Goal: Information Seeking & Learning: Check status

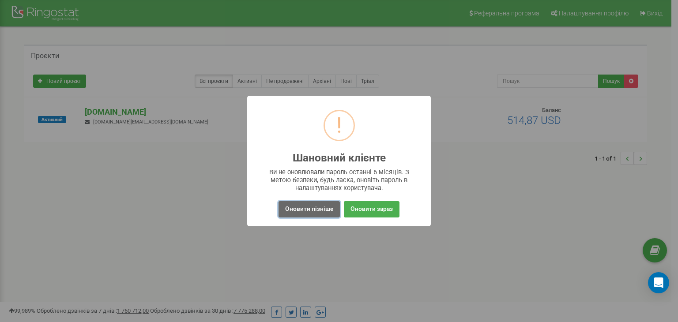
click at [323, 211] on button "Оновити пізніше" at bounding box center [309, 209] width 61 height 16
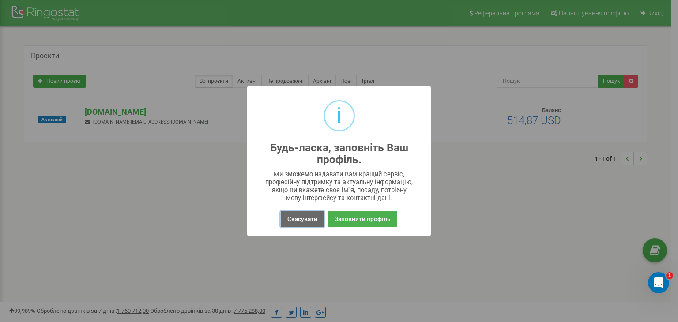
click at [308, 215] on button "Скасувати" at bounding box center [302, 219] width 43 height 16
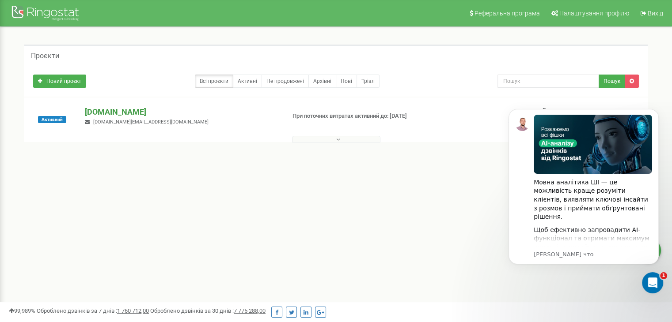
click at [136, 115] on p "[DOMAIN_NAME]" at bounding box center [181, 111] width 193 height 11
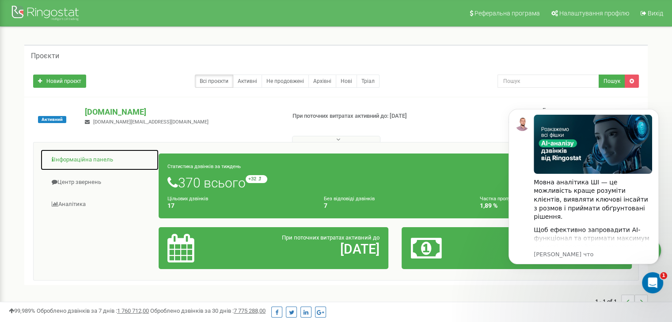
click at [94, 159] on link "Інформаційна панель" at bounding box center [99, 160] width 119 height 22
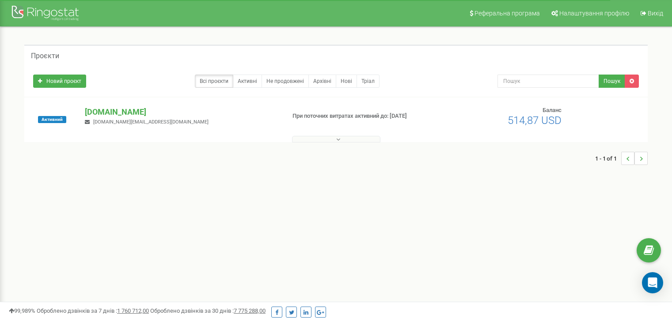
click at [124, 112] on p "[DOMAIN_NAME]" at bounding box center [181, 111] width 193 height 11
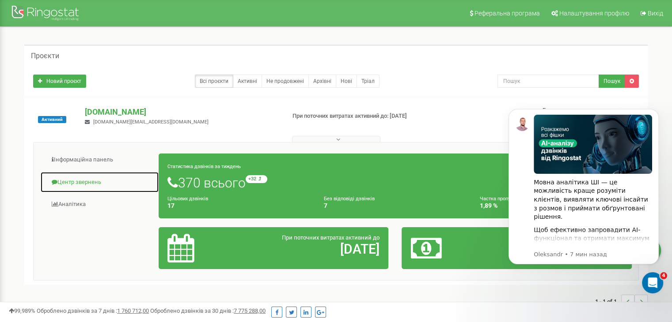
click at [87, 186] on link "Центр звернень" at bounding box center [99, 183] width 119 height 22
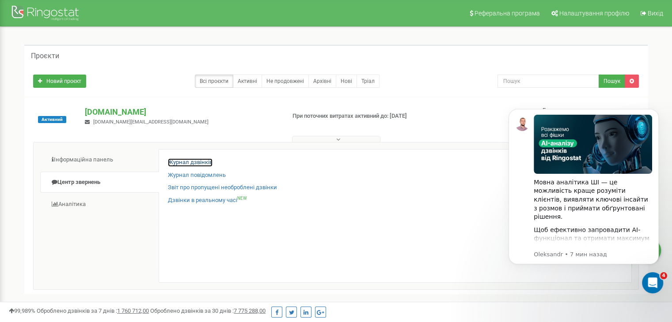
click at [185, 161] on link "Журнал дзвінків" at bounding box center [190, 162] width 45 height 8
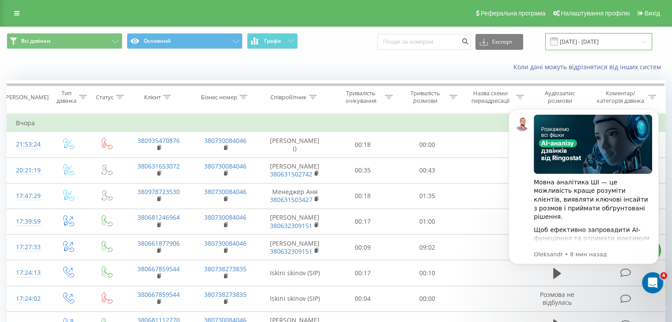
click at [567, 42] on input "[DATE] - [DATE]" at bounding box center [598, 41] width 107 height 17
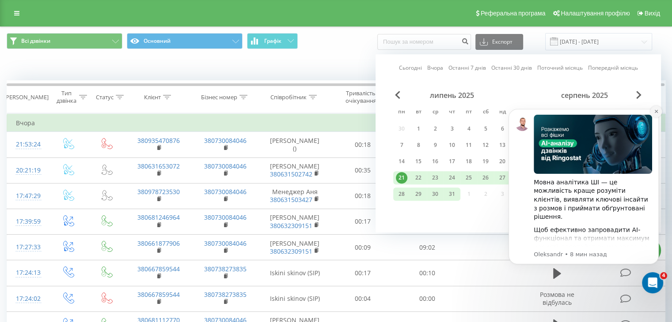
click at [658, 111] on button "Dismiss notification" at bounding box center [655, 111] width 11 height 11
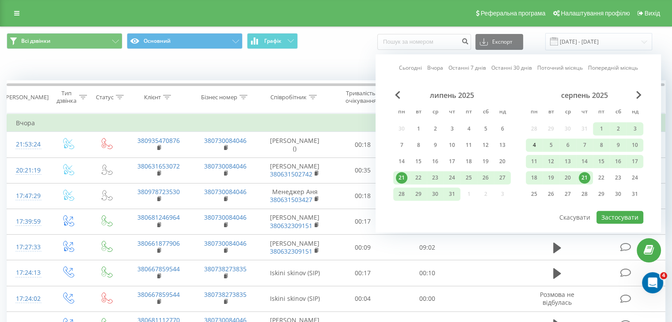
click at [532, 145] on div "4" at bounding box center [533, 145] width 11 height 11
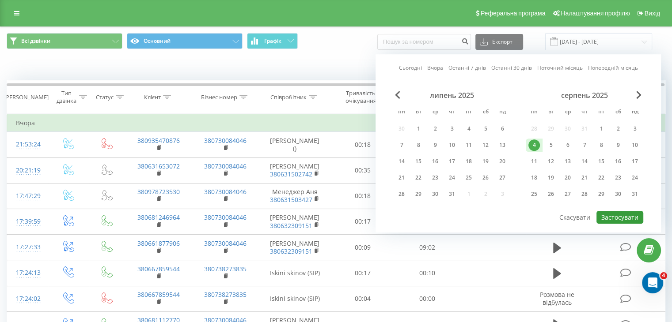
click at [608, 219] on button "Застосувати" at bounding box center [619, 217] width 47 height 13
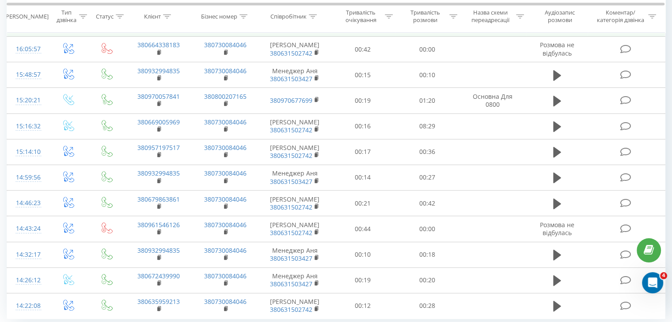
scroll to position [483, 0]
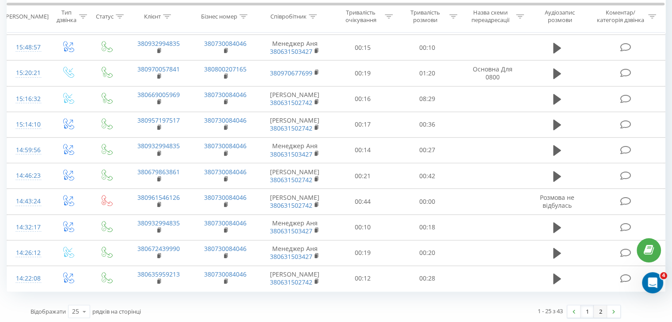
click at [605, 311] on link "2" at bounding box center [599, 312] width 13 height 12
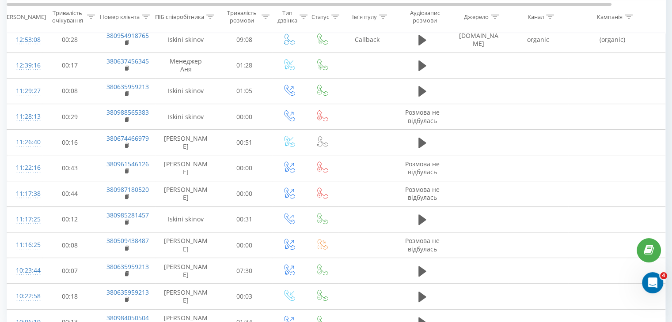
scroll to position [303, 0]
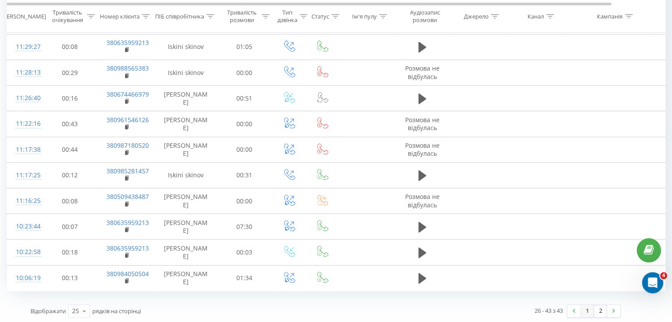
click at [584, 311] on link "1" at bounding box center [586, 311] width 13 height 12
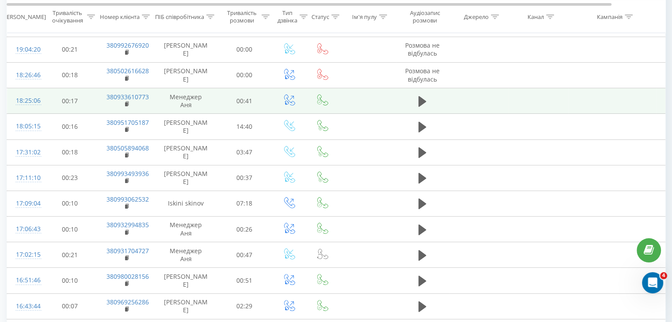
scroll to position [14, 0]
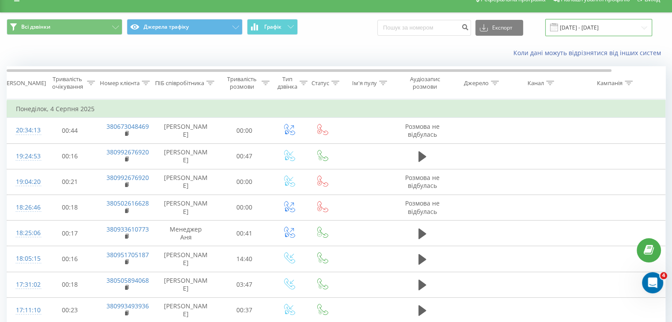
click at [585, 31] on input "[DATE] - [DATE]" at bounding box center [598, 27] width 107 height 17
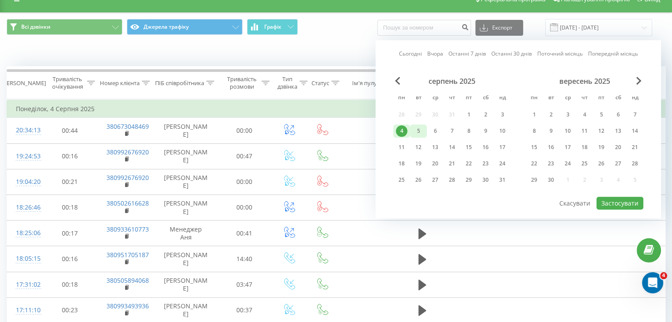
click at [423, 132] on div "5" at bounding box center [417, 130] width 11 height 11
click at [600, 202] on button "Застосувати" at bounding box center [619, 203] width 47 height 13
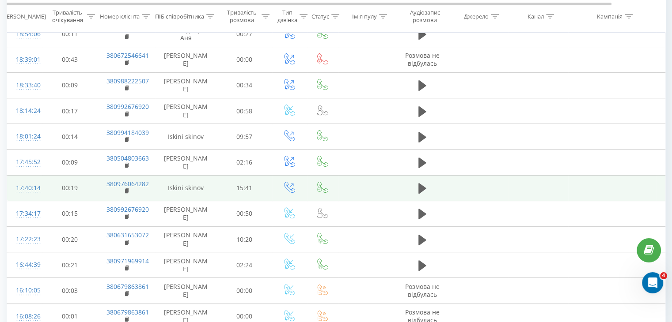
scroll to position [483, 0]
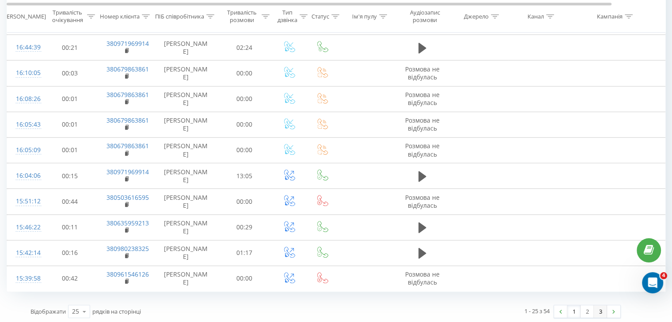
click at [603, 307] on link "3" at bounding box center [599, 312] width 13 height 12
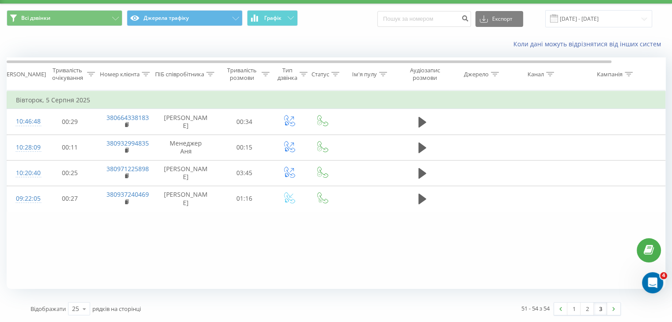
scroll to position [23, 0]
click at [591, 313] on link "2" at bounding box center [586, 309] width 13 height 12
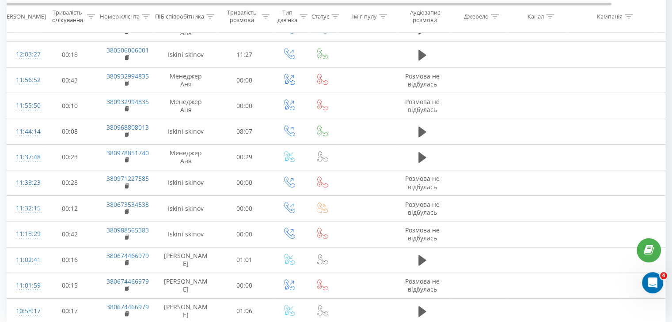
scroll to position [483, 0]
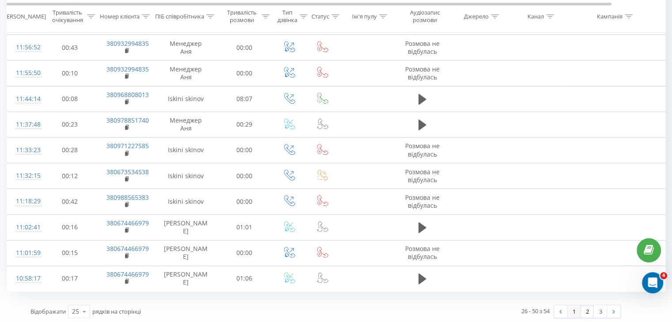
click at [574, 310] on link "1" at bounding box center [573, 312] width 13 height 12
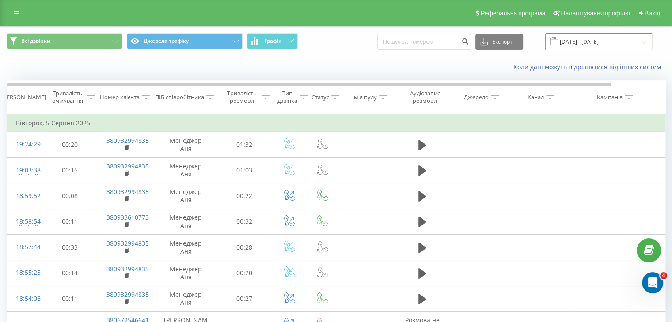
click at [570, 41] on input "[DATE] - [DATE]" at bounding box center [598, 41] width 107 height 17
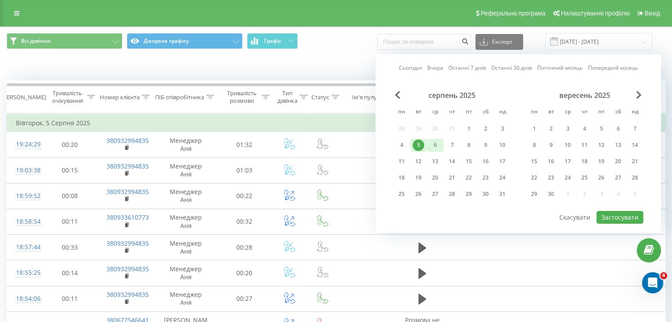
click at [427, 143] on div "6" at bounding box center [434, 145] width 17 height 13
click at [607, 214] on button "Застосувати" at bounding box center [619, 217] width 47 height 13
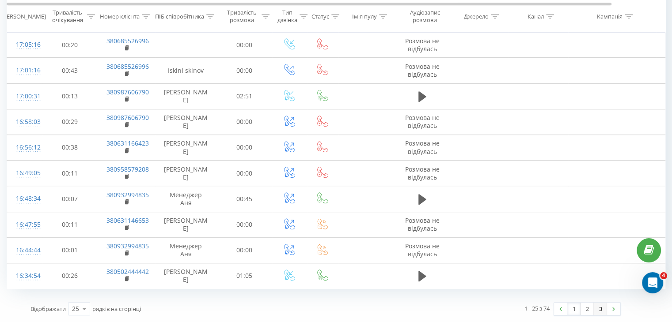
click at [600, 309] on link "3" at bounding box center [599, 309] width 13 height 12
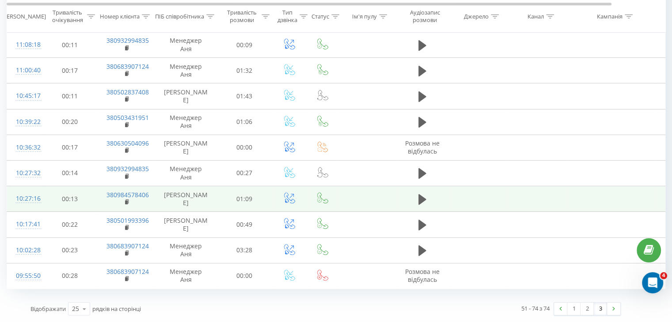
scroll to position [505, 0]
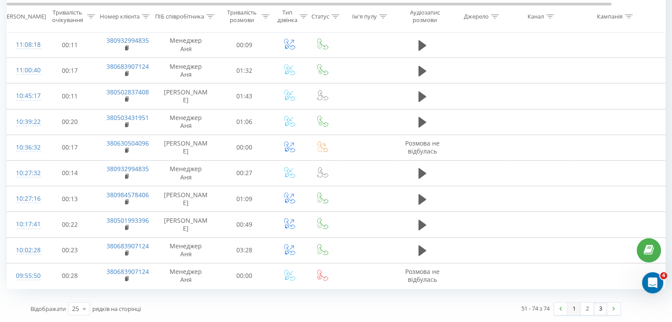
click at [576, 309] on link "1" at bounding box center [573, 309] width 13 height 12
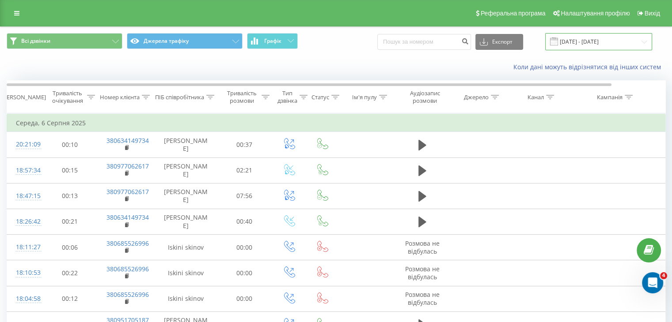
click at [597, 40] on input "[DATE] - [DATE]" at bounding box center [598, 41] width 107 height 17
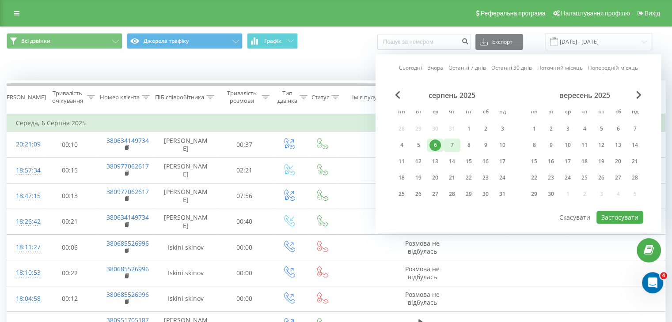
click at [459, 140] on div "7" at bounding box center [451, 145] width 17 height 13
click at [622, 212] on button "Застосувати" at bounding box center [619, 217] width 47 height 13
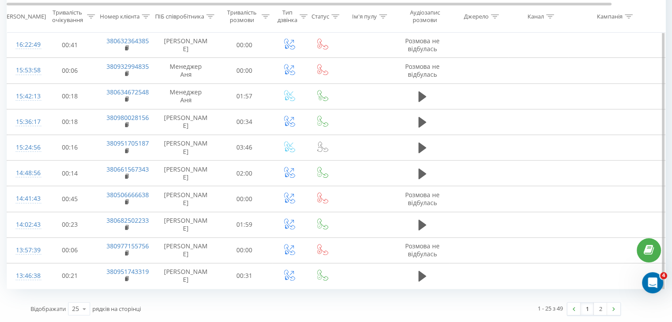
scroll to position [537, 0]
click at [603, 309] on link "2" at bounding box center [599, 309] width 13 height 12
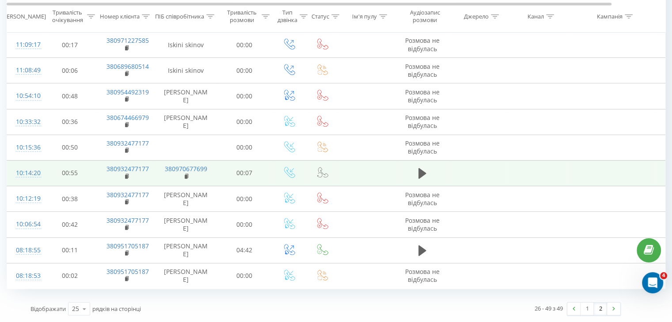
scroll to position [471, 0]
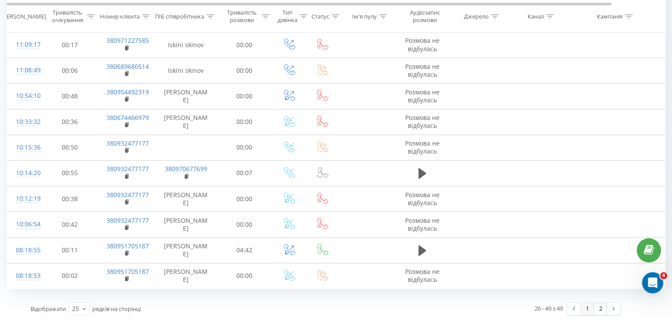
click at [588, 306] on link "1" at bounding box center [586, 309] width 13 height 12
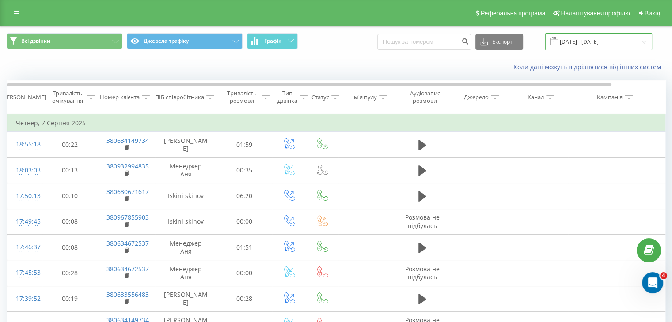
click at [573, 43] on input "[DATE] - [DATE]" at bounding box center [598, 41] width 107 height 17
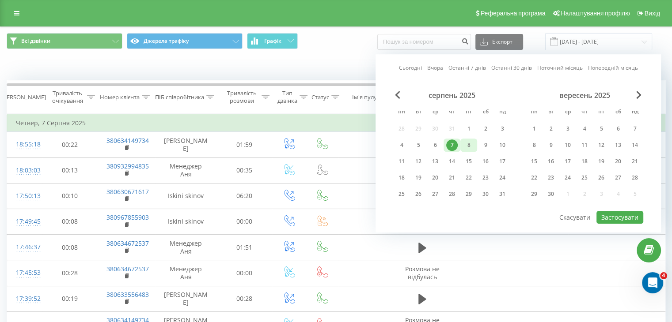
click at [472, 149] on div "8" at bounding box center [468, 145] width 11 height 11
click at [602, 213] on button "Застосувати" at bounding box center [619, 217] width 47 height 13
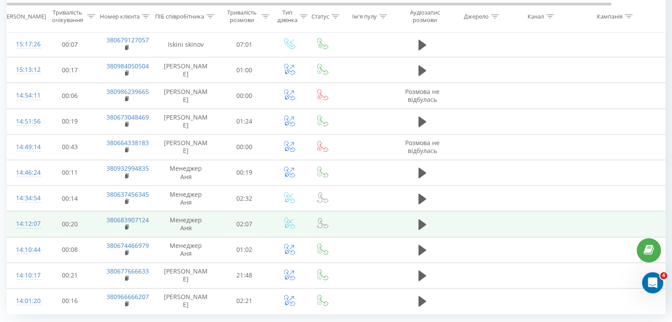
scroll to position [496, 0]
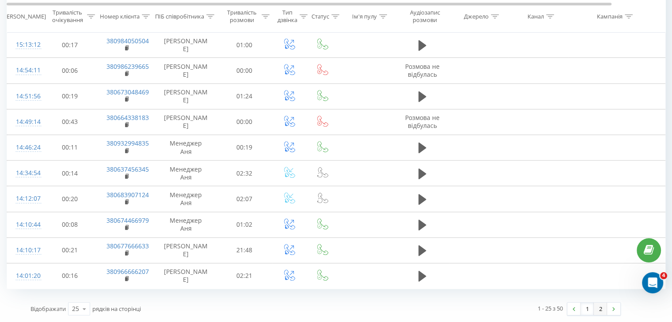
click at [600, 309] on link "2" at bounding box center [599, 309] width 13 height 12
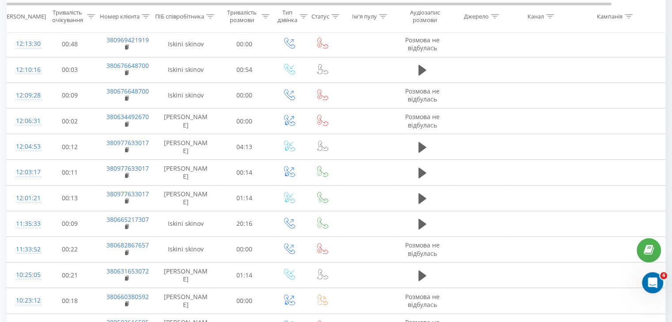
scroll to position [496, 0]
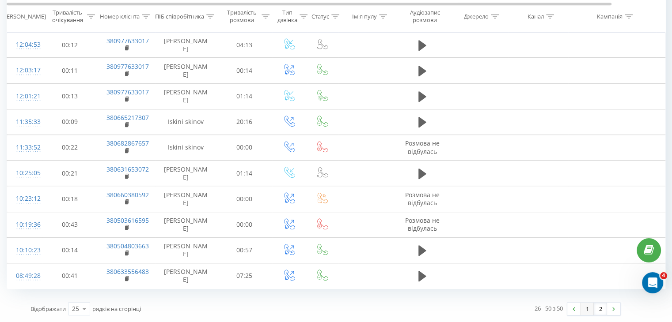
click at [581, 308] on link "1" at bounding box center [586, 309] width 13 height 12
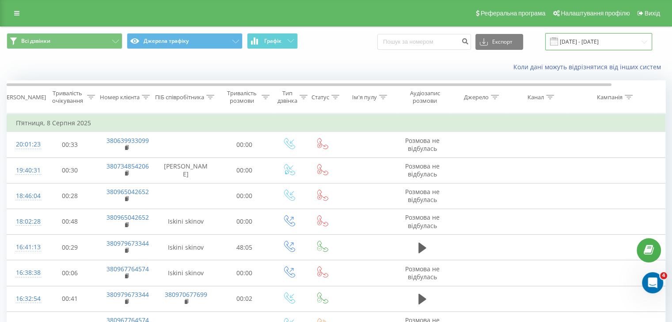
click at [572, 42] on input "[DATE] - [DATE]" at bounding box center [598, 41] width 107 height 17
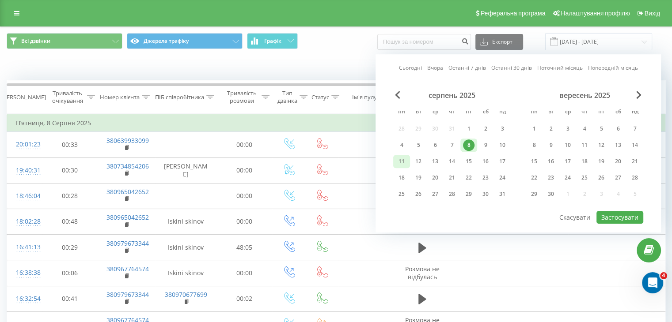
click at [403, 161] on div "11" at bounding box center [401, 161] width 11 height 11
click at [624, 211] on button "Застосувати" at bounding box center [619, 217] width 47 height 13
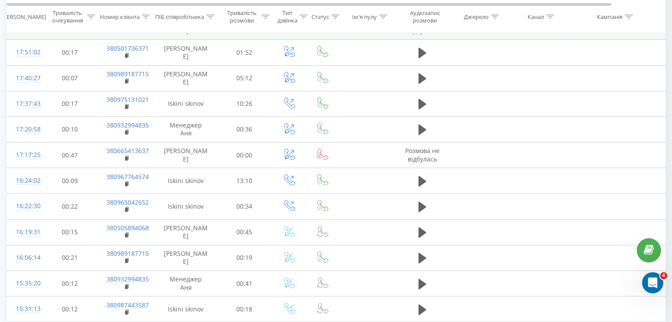
scroll to position [483, 0]
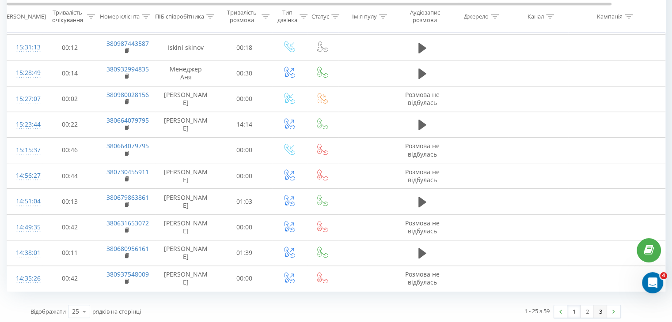
click at [601, 309] on link "3" at bounding box center [599, 312] width 13 height 12
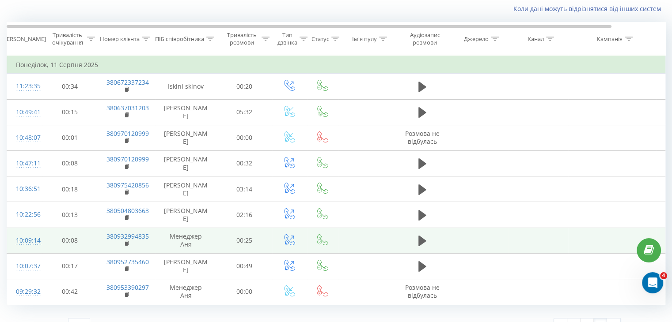
scroll to position [73, 0]
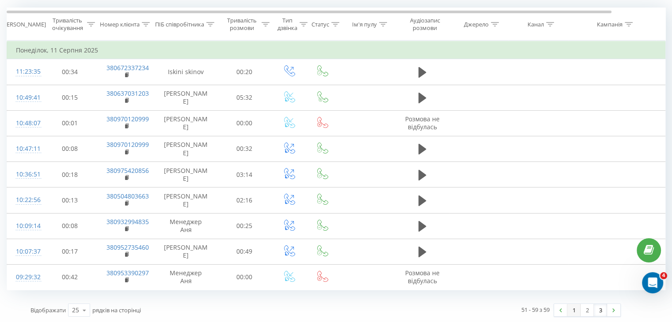
click at [572, 311] on link "1" at bounding box center [573, 310] width 13 height 12
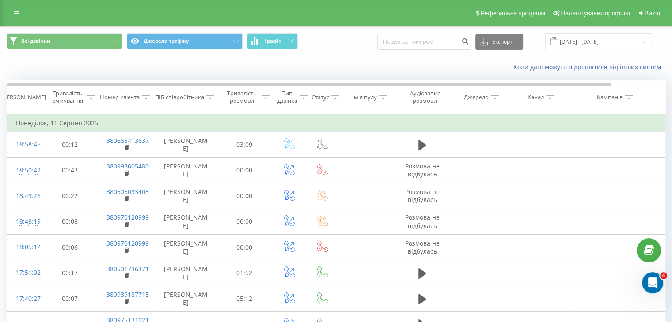
click at [558, 39] on span at bounding box center [554, 42] width 8 height 8
click at [579, 41] on input "[DATE] - [DATE]" at bounding box center [598, 41] width 107 height 17
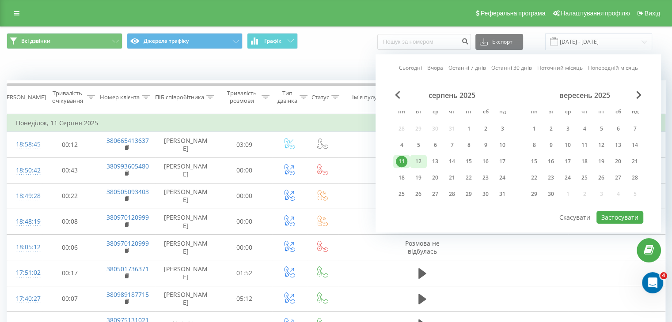
click at [422, 159] on div "12" at bounding box center [417, 161] width 11 height 11
click at [627, 215] on button "Застосувати" at bounding box center [619, 217] width 47 height 13
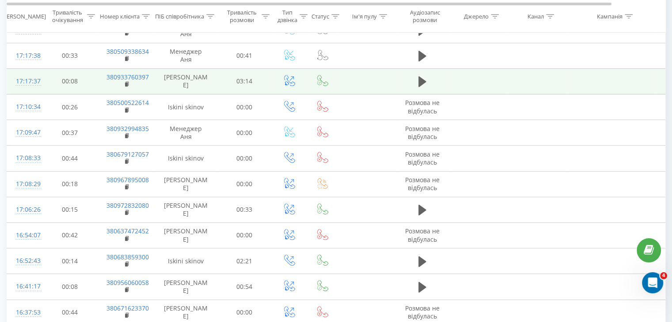
scroll to position [483, 0]
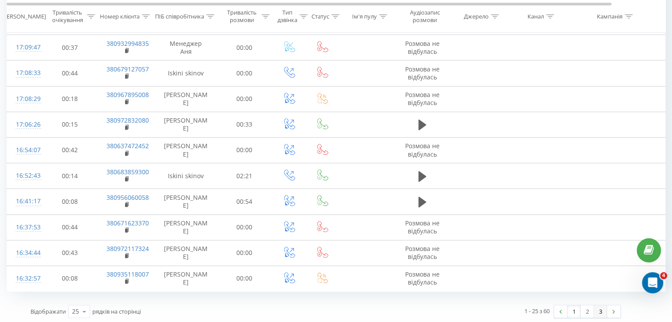
click at [598, 311] on link "3" at bounding box center [599, 312] width 13 height 12
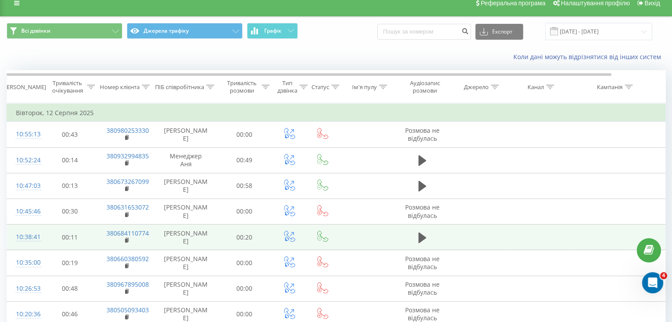
scroll to position [98, 0]
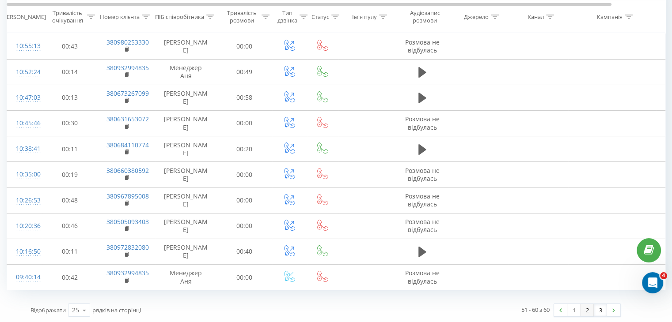
click at [586, 313] on link "2" at bounding box center [586, 310] width 13 height 12
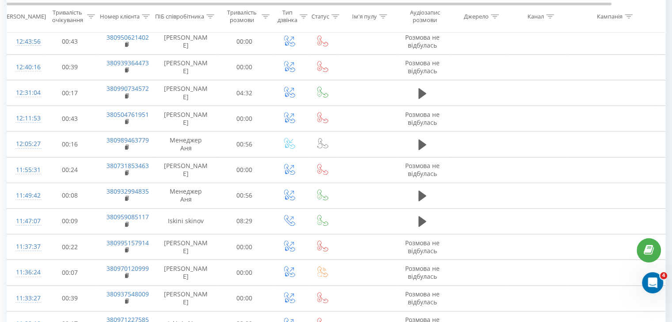
scroll to position [483, 0]
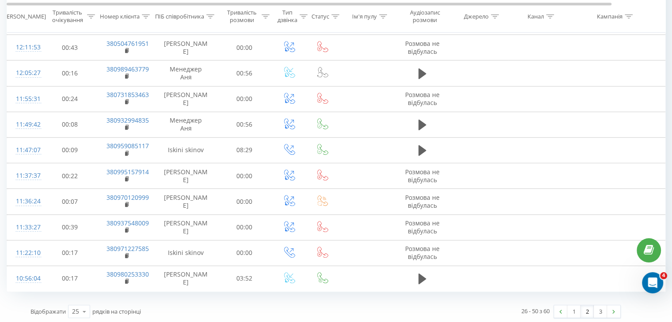
click at [580, 307] on link "2" at bounding box center [586, 312] width 13 height 12
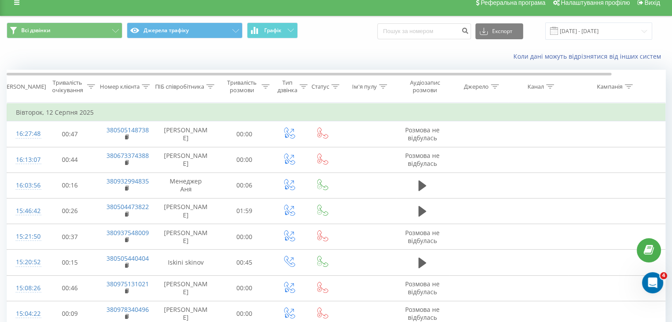
scroll to position [0, 0]
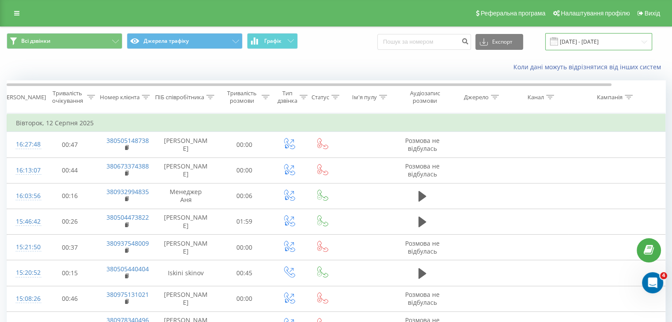
click at [590, 49] on input "[DATE] - [DATE]" at bounding box center [598, 41] width 107 height 17
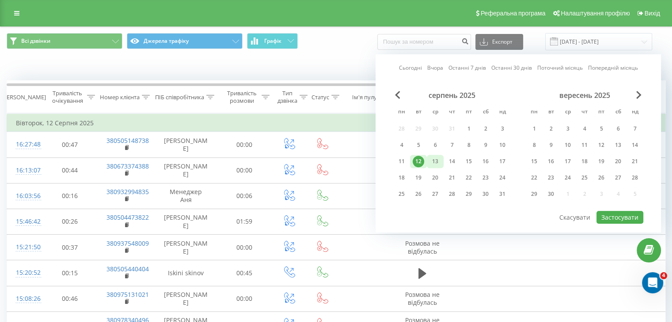
click at [438, 162] on div "13" at bounding box center [434, 161] width 11 height 11
click at [622, 216] on button "Застосувати" at bounding box center [619, 217] width 47 height 13
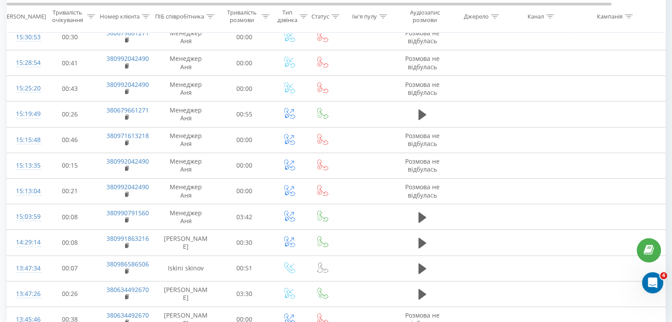
scroll to position [510, 0]
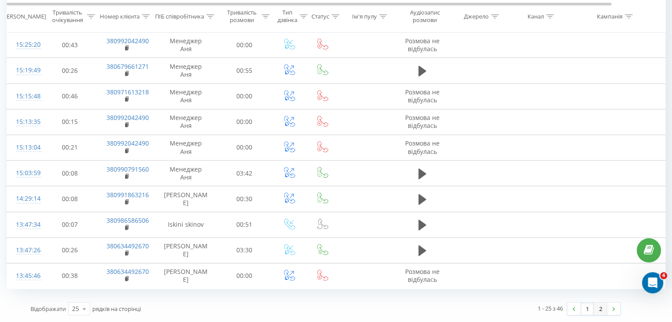
click at [600, 306] on link "2" at bounding box center [599, 309] width 13 height 12
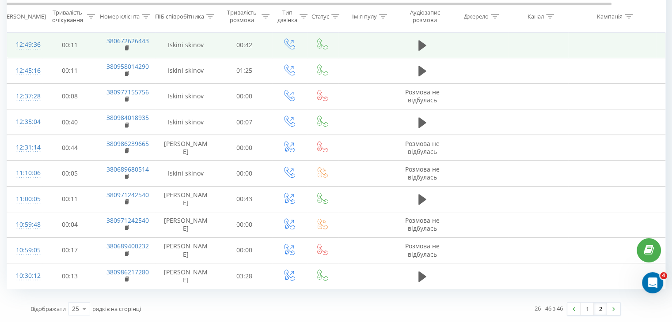
scroll to position [462, 0]
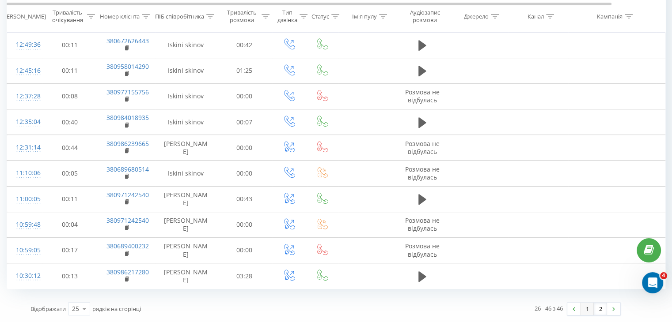
click at [581, 309] on link "1" at bounding box center [586, 309] width 13 height 12
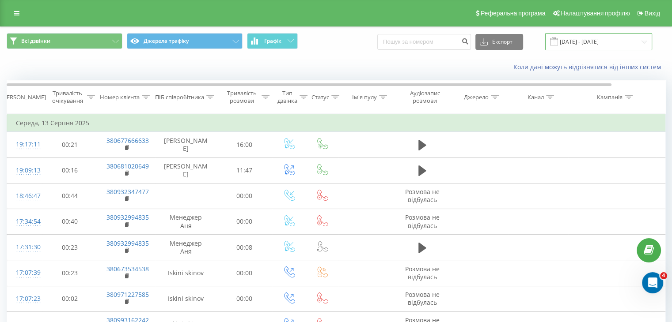
click at [589, 42] on input "[DATE] - [DATE]" at bounding box center [598, 41] width 107 height 17
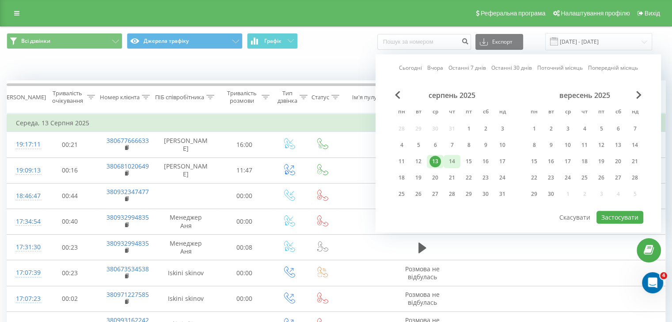
click at [456, 163] on div "14" at bounding box center [451, 161] width 11 height 11
click at [602, 212] on button "Застосувати" at bounding box center [619, 217] width 47 height 13
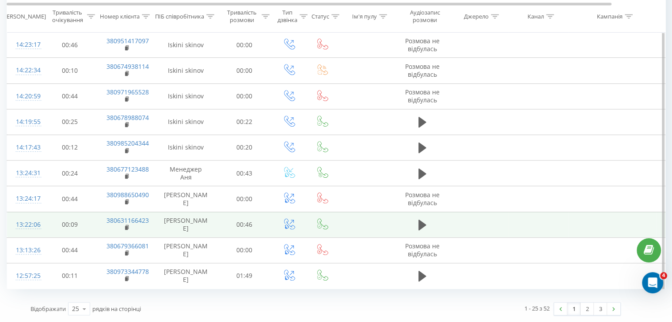
scroll to position [523, 0]
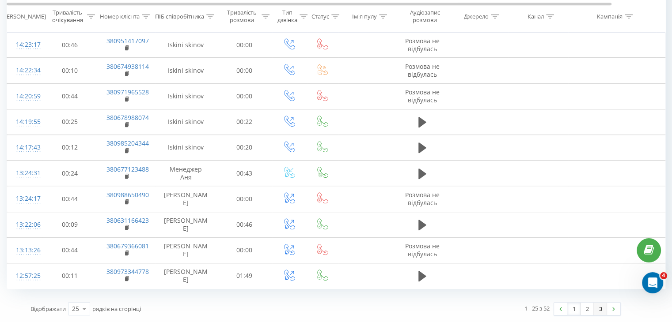
click at [598, 310] on link "3" at bounding box center [599, 309] width 13 height 12
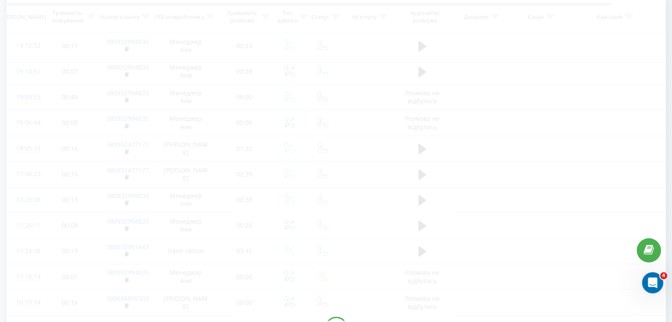
scroll to position [23, 0]
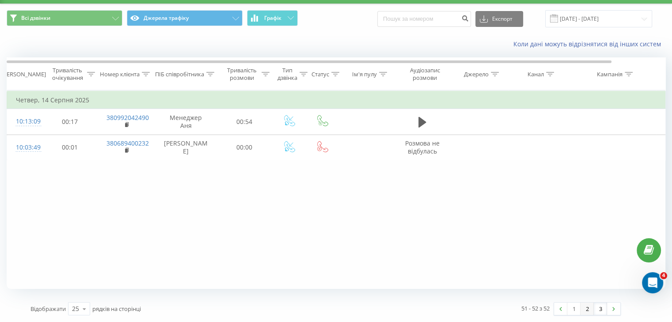
click at [588, 306] on link "2" at bounding box center [586, 309] width 13 height 12
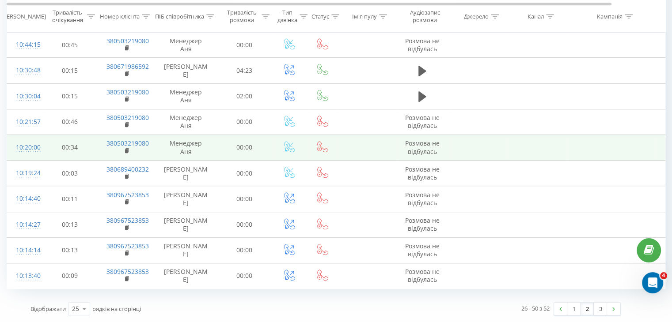
scroll to position [544, 0]
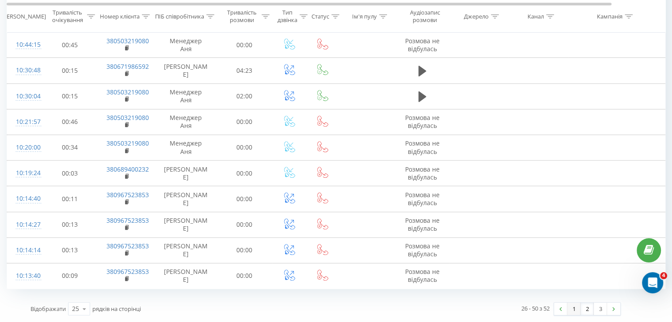
click at [573, 311] on link "1" at bounding box center [573, 309] width 13 height 12
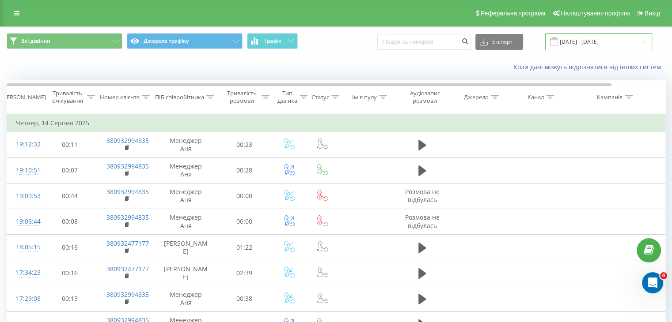
click at [574, 45] on input "[DATE] - [DATE]" at bounding box center [598, 41] width 107 height 17
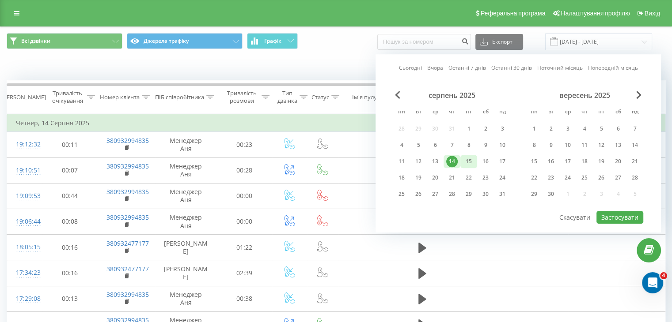
click at [471, 161] on div "15" at bounding box center [468, 161] width 11 height 11
click at [609, 216] on button "Застосувати" at bounding box center [619, 217] width 47 height 13
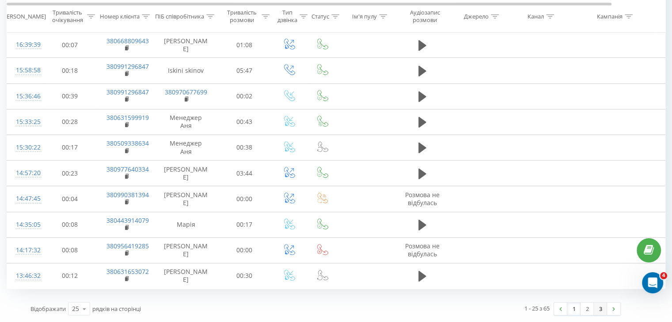
click at [601, 311] on link "3" at bounding box center [599, 309] width 13 height 12
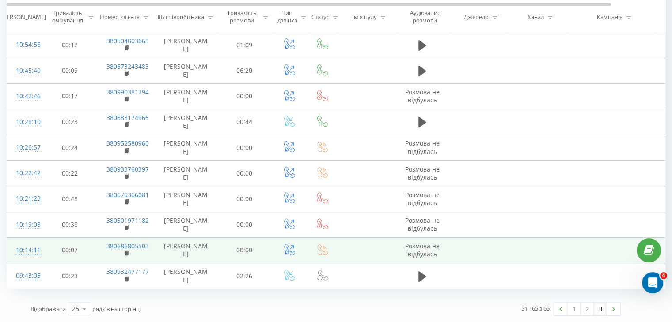
scroll to position [274, 0]
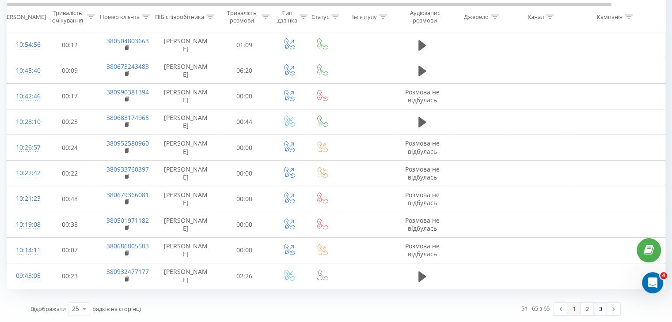
click at [574, 309] on link "1" at bounding box center [573, 309] width 13 height 12
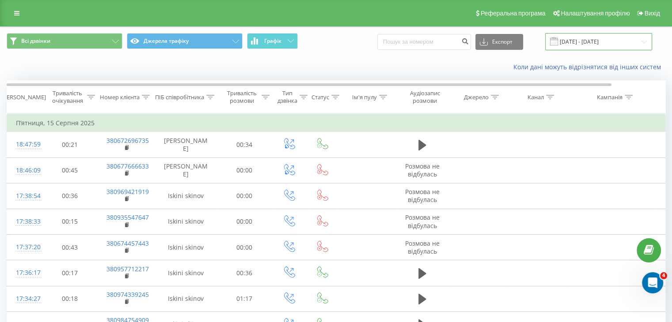
click at [612, 38] on input "[DATE] - [DATE]" at bounding box center [598, 41] width 107 height 17
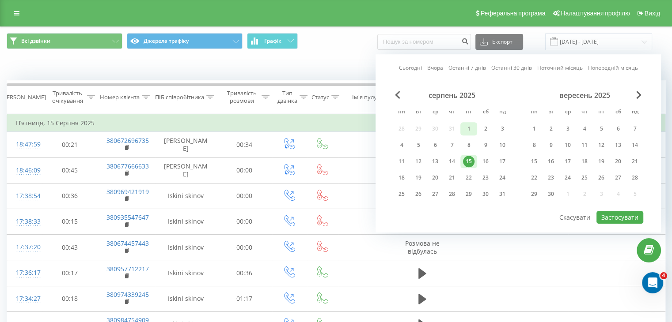
click at [473, 126] on div "1" at bounding box center [468, 128] width 11 height 11
click at [472, 161] on div "15" at bounding box center [468, 161] width 11 height 11
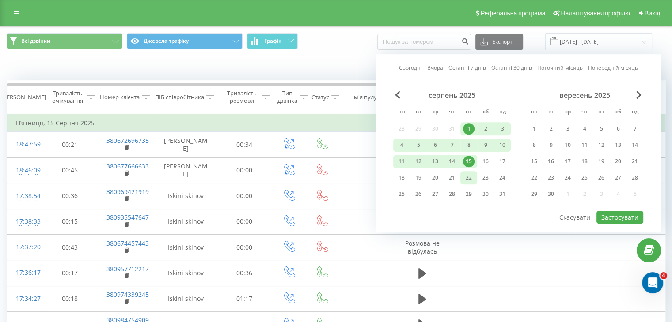
click at [468, 178] on div "22" at bounding box center [468, 177] width 11 height 11
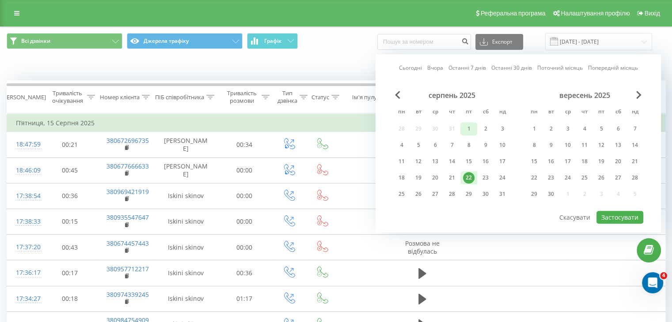
click at [466, 132] on div "1" at bounding box center [468, 128] width 11 height 11
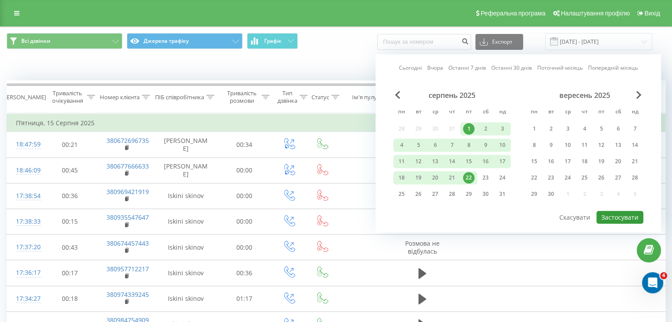
click at [600, 215] on button "Застосувати" at bounding box center [619, 217] width 47 height 13
type input "[DATE] - [DATE]"
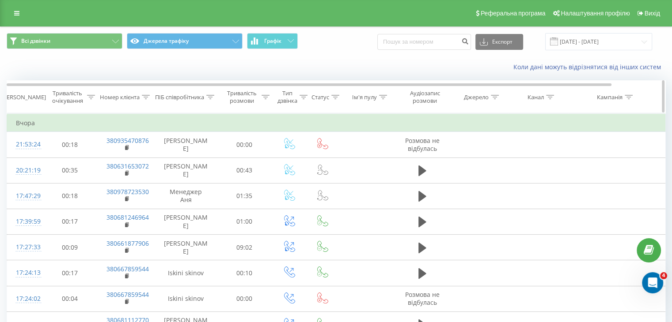
click at [140, 95] on div "Номер клієнта" at bounding box center [125, 98] width 50 height 8
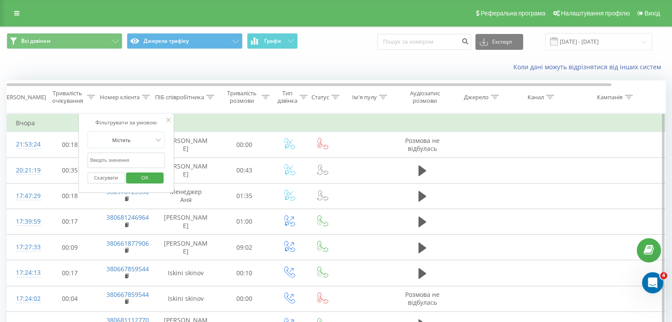
click at [138, 161] on input "text" at bounding box center [126, 160] width 78 height 15
paste input "988590424"
click at [133, 176] on span "OK" at bounding box center [144, 178] width 25 height 14
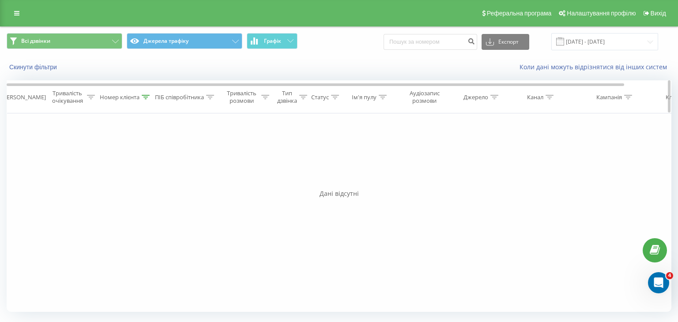
click at [144, 98] on icon at bounding box center [146, 97] width 8 height 4
click at [90, 158] on input "988590424" at bounding box center [126, 160] width 78 height 15
click at [137, 174] on span "OK" at bounding box center [144, 178] width 25 height 14
click at [147, 98] on icon at bounding box center [146, 97] width 8 height 4
click at [147, 162] on input "0988590424" at bounding box center [126, 160] width 78 height 15
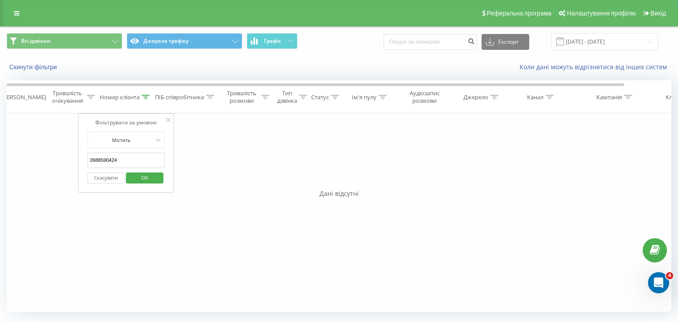
click at [147, 162] on input "0988590424" at bounding box center [126, 160] width 78 height 15
paste input "971227585"
click at [148, 180] on span "OK" at bounding box center [144, 178] width 25 height 14
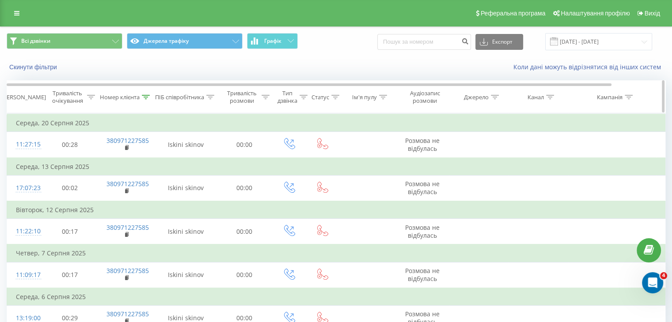
click at [143, 98] on icon at bounding box center [146, 97] width 8 height 4
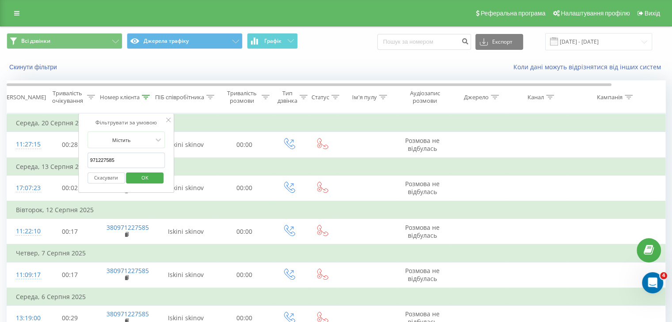
click at [148, 163] on input "971227585" at bounding box center [126, 160] width 78 height 15
paste input "68808013"
click at [156, 176] on span "OK" at bounding box center [144, 178] width 25 height 14
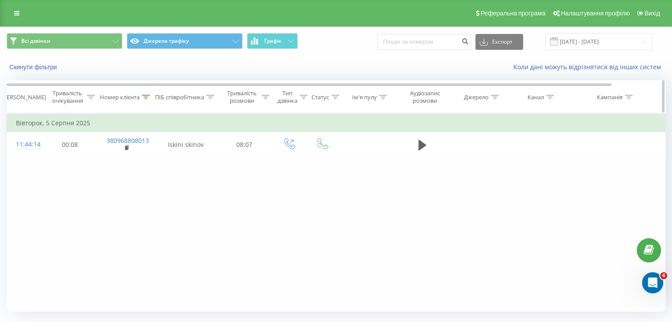
click at [144, 98] on icon at bounding box center [146, 97] width 8 height 4
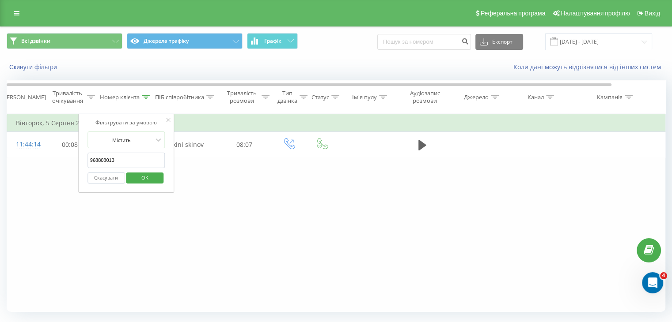
click at [134, 162] on input "968808013" at bounding box center [126, 160] width 78 height 15
paste input "505852884"
click at [145, 177] on span "OK" at bounding box center [144, 178] width 25 height 14
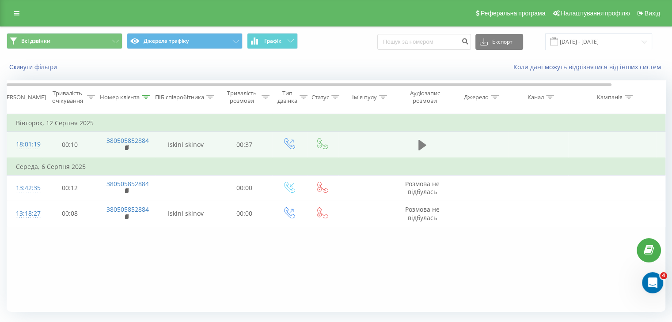
click at [416, 143] on button at bounding box center [421, 145] width 13 height 13
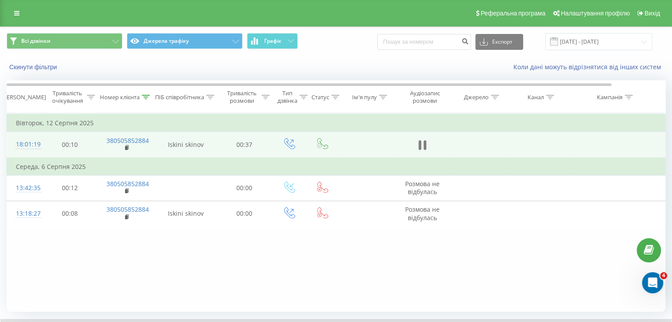
click at [422, 142] on icon at bounding box center [422, 145] width 8 height 12
click at [145, 95] on icon at bounding box center [146, 97] width 8 height 4
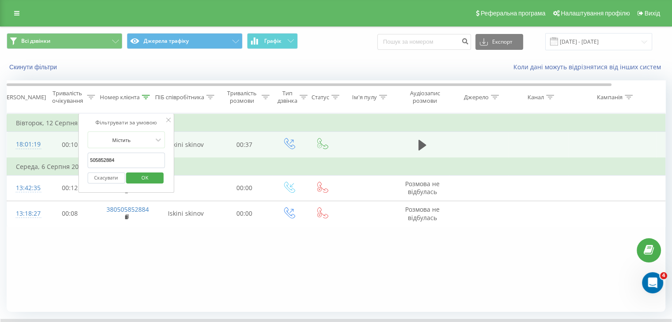
click at [131, 161] on input "505852884" at bounding box center [126, 160] width 78 height 15
paste input "950456511"
click at [146, 176] on span "OK" at bounding box center [144, 178] width 25 height 14
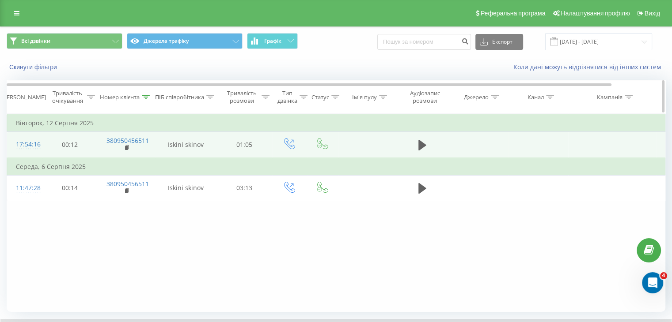
click at [146, 98] on icon at bounding box center [146, 97] width 8 height 4
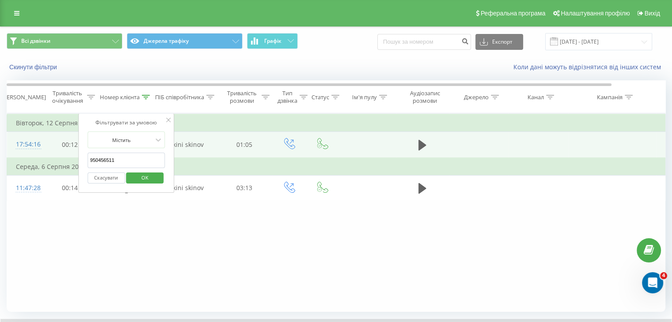
click at [129, 159] on input "950456511" at bounding box center [126, 160] width 78 height 15
paste input "689680514"
click at [147, 174] on span "OK" at bounding box center [144, 178] width 25 height 14
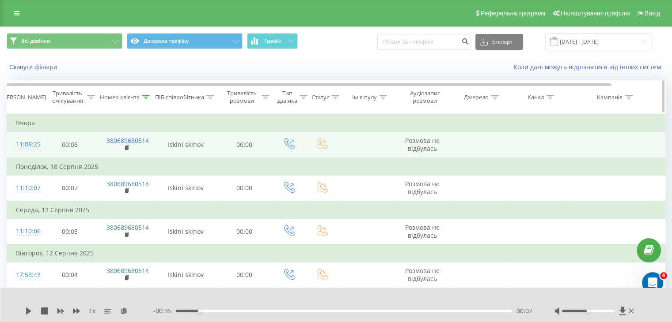
click at [143, 99] on div at bounding box center [146, 98] width 8 height 8
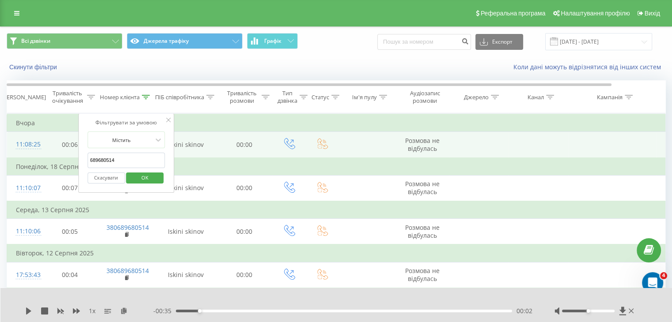
click at [146, 159] on input "689680514" at bounding box center [126, 160] width 78 height 15
paste input "5526996"
click at [149, 174] on span "OK" at bounding box center [144, 178] width 25 height 14
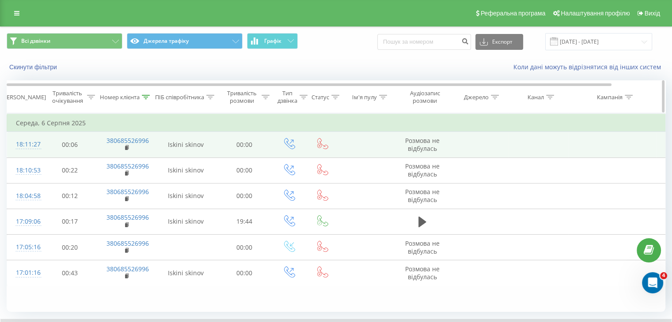
click at [147, 94] on div at bounding box center [146, 98] width 8 height 8
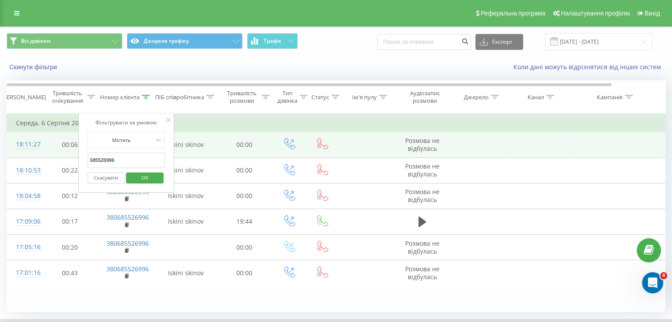
click at [124, 159] on input "685526996" at bounding box center [126, 160] width 78 height 15
paste input "0965042652"
click at [138, 177] on span "OK" at bounding box center [144, 178] width 25 height 14
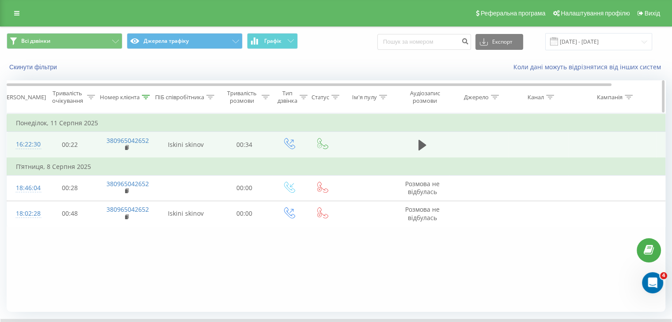
click at [142, 96] on icon at bounding box center [146, 97] width 8 height 4
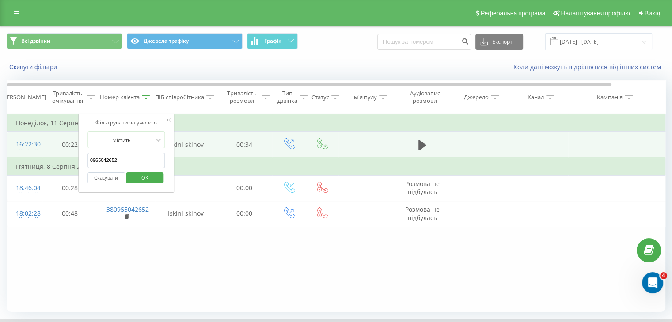
click at [129, 161] on input "0965042652" at bounding box center [126, 160] width 78 height 15
paste input "683859300"
click at [146, 177] on span "OK" at bounding box center [144, 178] width 25 height 14
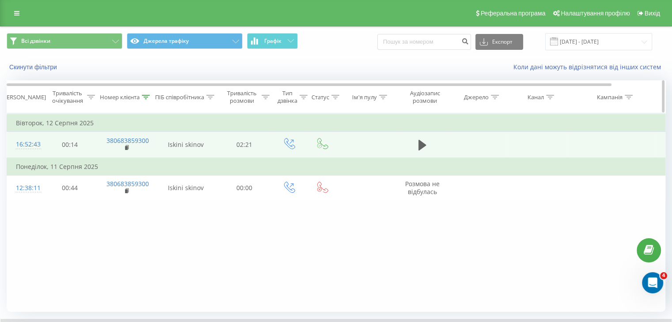
click at [143, 98] on icon at bounding box center [146, 97] width 8 height 4
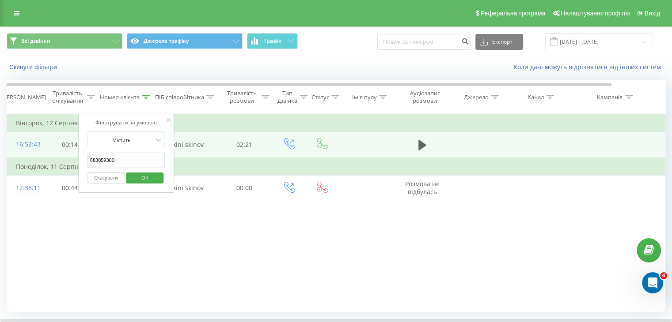
click at [136, 160] on input "683859300" at bounding box center [126, 160] width 78 height 15
paste input "975131021"
click at [150, 175] on span "OK" at bounding box center [144, 178] width 25 height 14
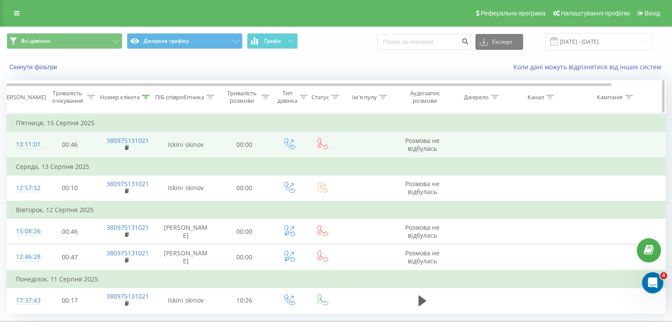
click at [148, 98] on icon at bounding box center [146, 97] width 8 height 4
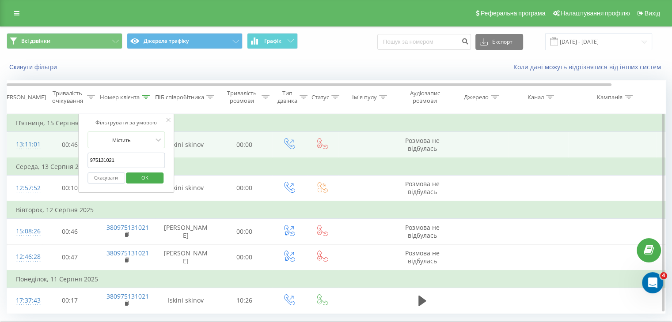
click at [113, 161] on input "975131021" at bounding box center [126, 160] width 78 height 15
paste input "666939284"
click at [138, 178] on span "OK" at bounding box center [144, 178] width 25 height 14
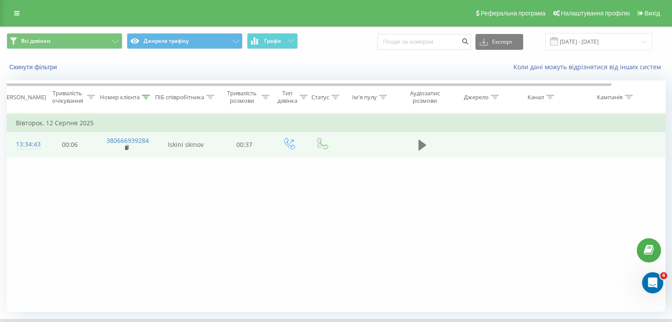
click at [419, 145] on icon at bounding box center [422, 145] width 8 height 11
click at [421, 143] on icon at bounding box center [422, 145] width 8 height 12
click at [145, 98] on icon at bounding box center [146, 97] width 8 height 4
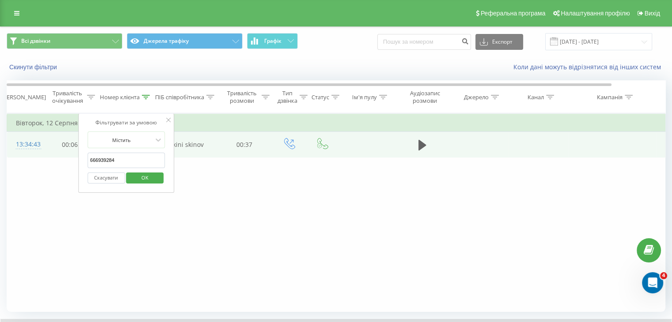
click at [129, 159] on input "666939284" at bounding box center [126, 160] width 78 height 15
paste input "972645148"
click at [145, 174] on span "OK" at bounding box center [144, 178] width 25 height 14
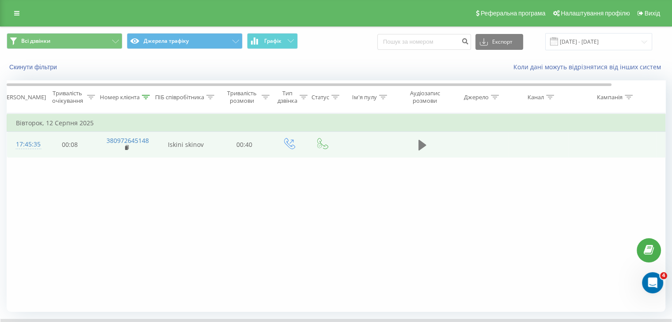
click at [424, 139] on icon at bounding box center [422, 145] width 8 height 12
click at [423, 145] on icon at bounding box center [422, 145] width 8 height 12
click at [144, 95] on icon at bounding box center [146, 97] width 8 height 4
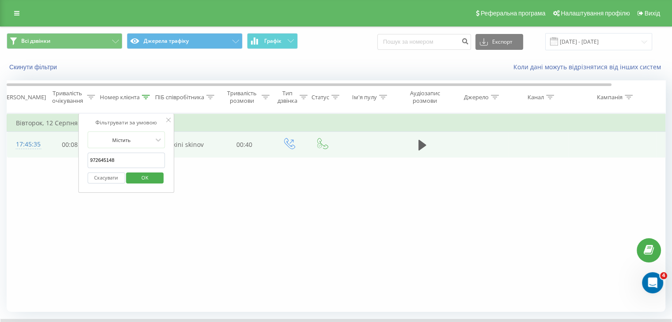
click at [130, 158] on input "972645148" at bounding box center [126, 160] width 78 height 15
click at [145, 175] on span "OK" at bounding box center [144, 178] width 25 height 14
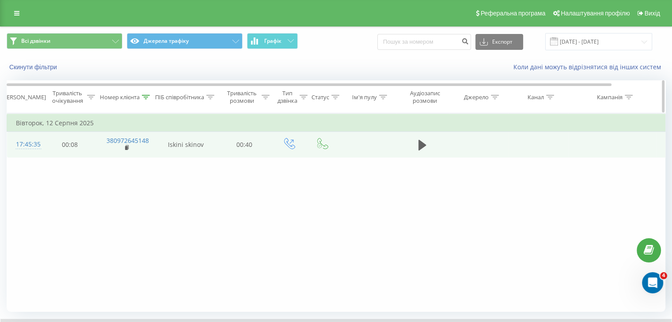
click at [150, 95] on icon at bounding box center [146, 97] width 8 height 4
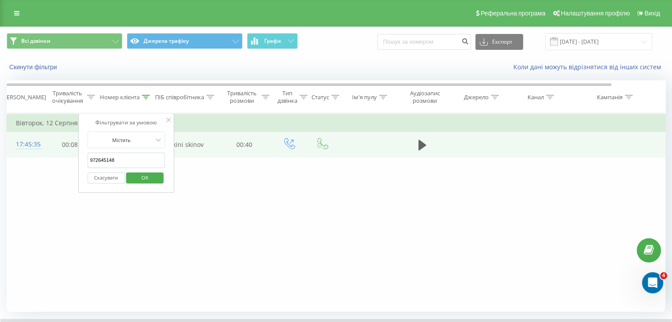
click at [126, 163] on input "972645148" at bounding box center [126, 160] width 78 height 15
paste input "84018935"
click at [145, 179] on span "OK" at bounding box center [144, 178] width 25 height 14
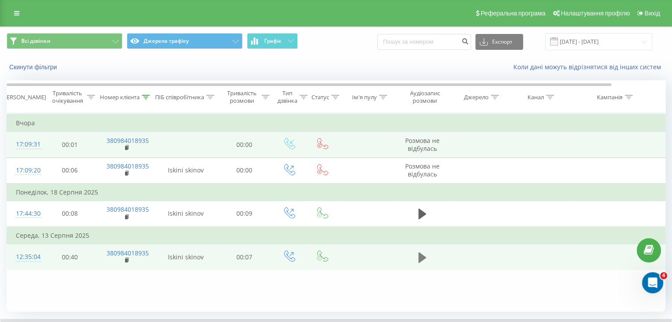
click at [420, 257] on icon at bounding box center [422, 258] width 8 height 11
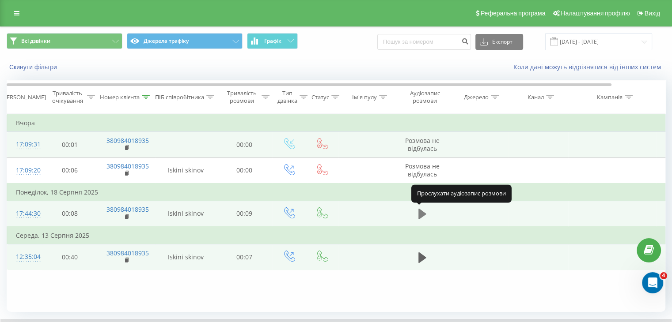
click at [423, 213] on icon at bounding box center [422, 214] width 8 height 11
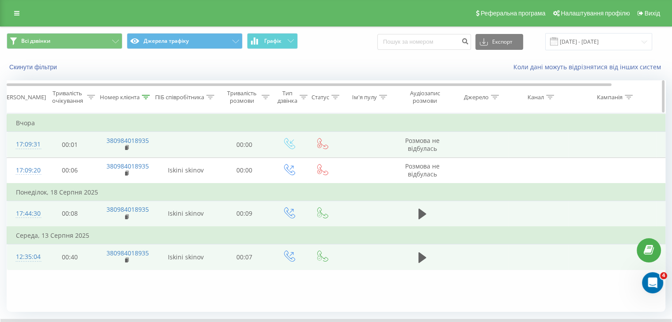
click at [146, 94] on div at bounding box center [146, 98] width 8 height 8
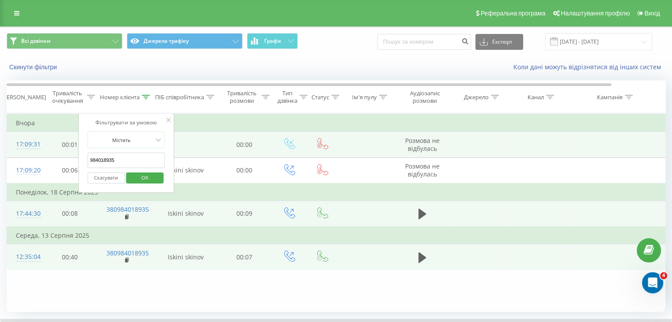
click at [125, 160] on input "984018935" at bounding box center [126, 160] width 78 height 15
paste input "35404003"
click at [143, 180] on span "OK" at bounding box center [144, 178] width 25 height 14
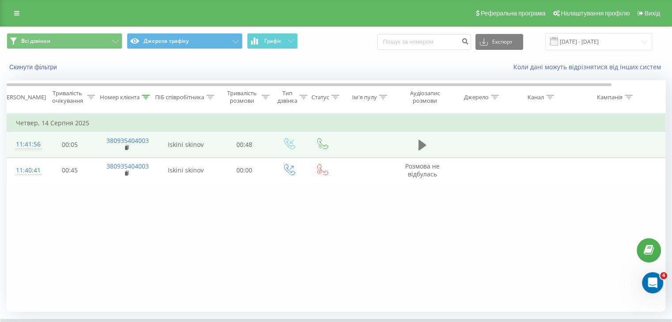
click at [420, 140] on icon at bounding box center [422, 145] width 8 height 12
click at [420, 140] on icon at bounding box center [419, 145] width 3 height 10
click at [148, 94] on div at bounding box center [146, 98] width 8 height 8
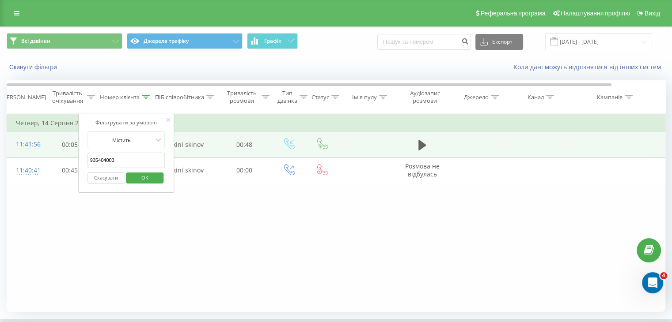
click at [132, 159] on input "935404003" at bounding box center [126, 160] width 78 height 15
paste input "50330139"
click at [141, 177] on span "OK" at bounding box center [144, 178] width 25 height 14
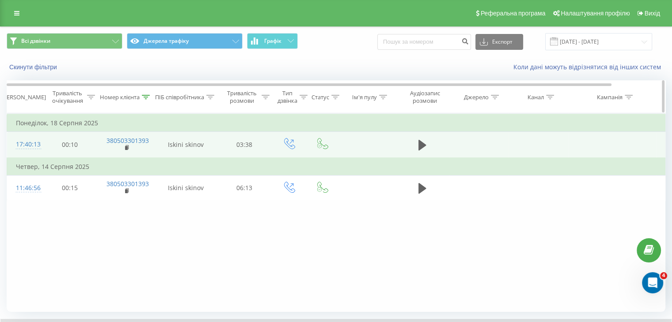
click at [143, 97] on icon at bounding box center [146, 97] width 8 height 4
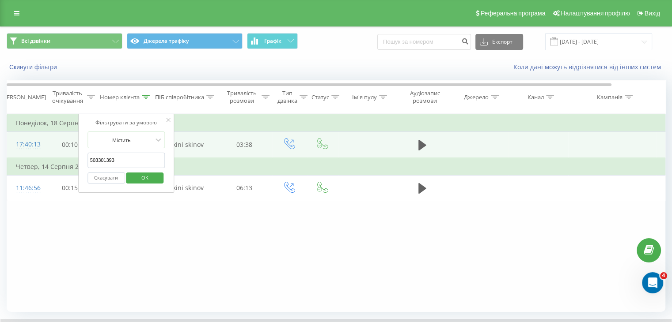
click at [142, 158] on input "503301393" at bounding box center [126, 160] width 78 height 15
paste input "987784594"
click at [142, 174] on span "OK" at bounding box center [144, 178] width 25 height 14
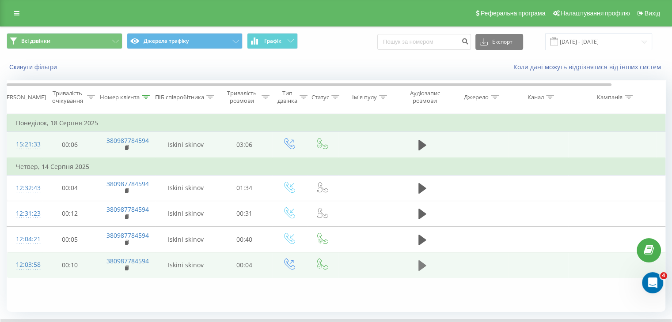
click at [422, 269] on icon at bounding box center [422, 266] width 8 height 12
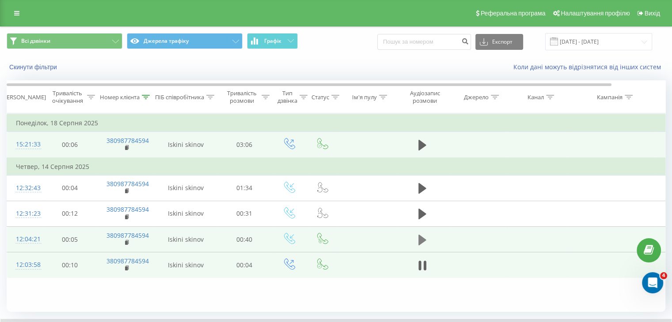
click at [420, 237] on icon at bounding box center [422, 239] width 8 height 11
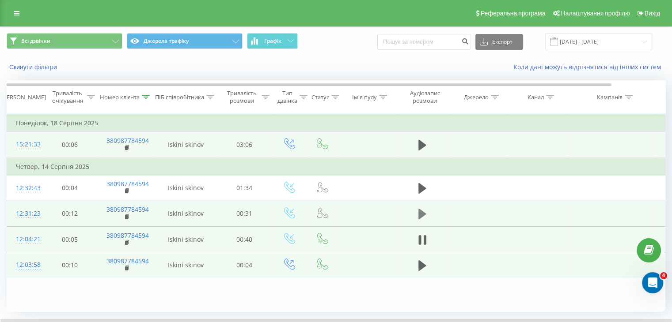
click at [424, 208] on icon at bounding box center [422, 214] width 8 height 12
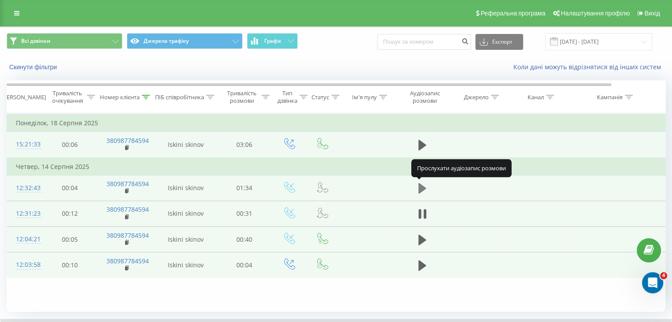
click at [422, 187] on icon at bounding box center [422, 188] width 8 height 11
click at [422, 187] on icon at bounding box center [422, 188] width 8 height 12
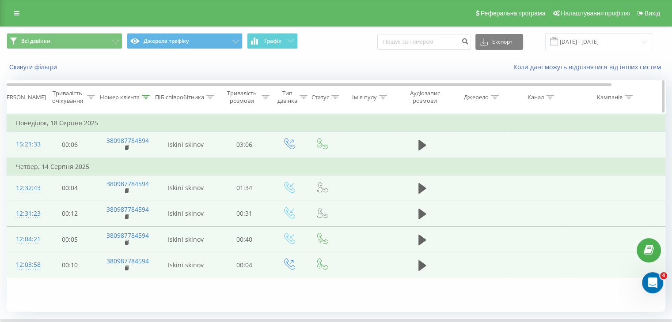
click at [146, 99] on div at bounding box center [146, 98] width 8 height 8
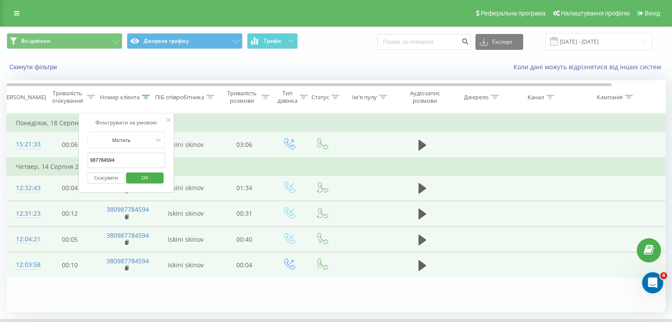
click at [130, 161] on input "987784594" at bounding box center [126, 160] width 78 height 15
paste input "0672696735"
type input "0672696735"
click at [138, 177] on span "OK" at bounding box center [144, 178] width 25 height 14
